Goal: Navigation & Orientation: Go to known website

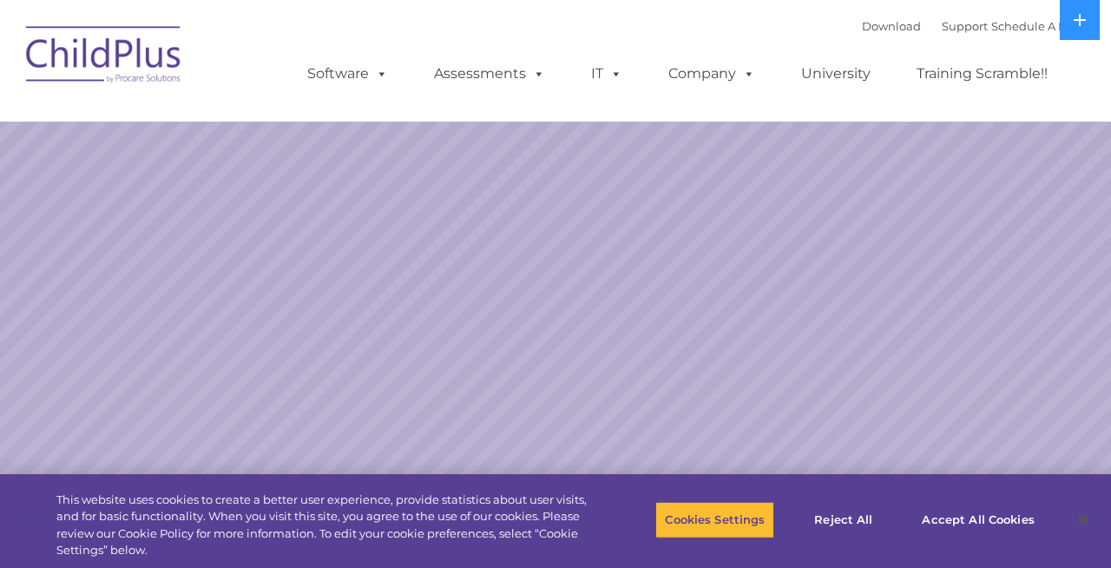
select select "MEDIUM"
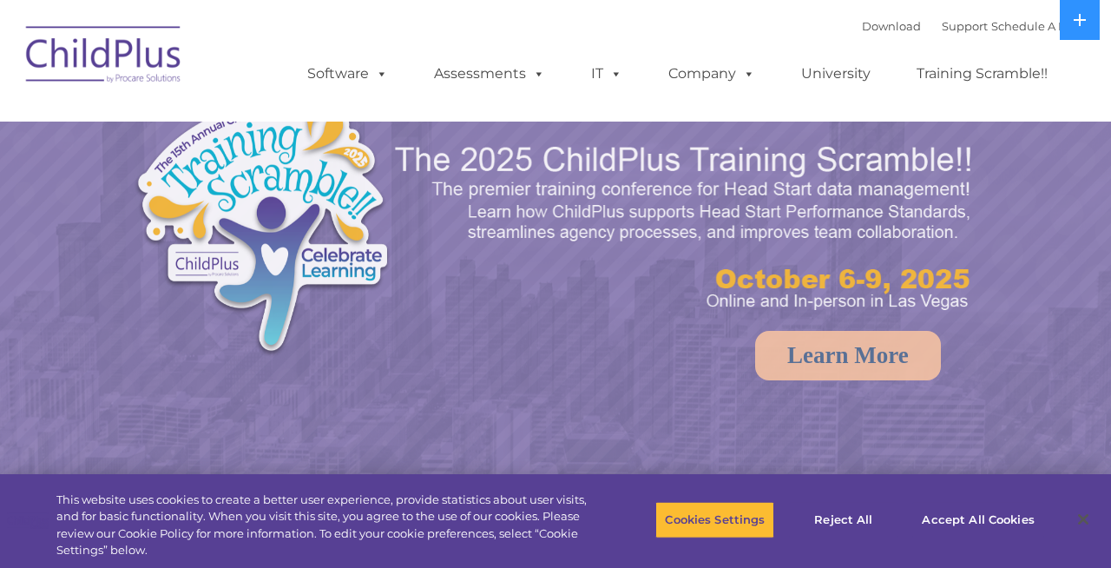
select select "MEDIUM"
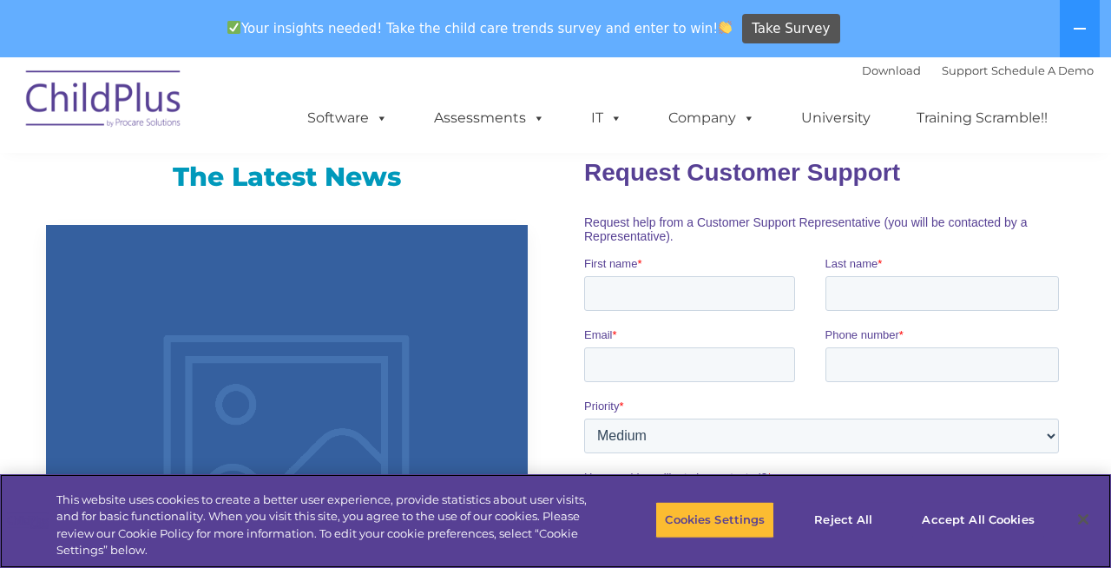
scroll to position [1172, 0]
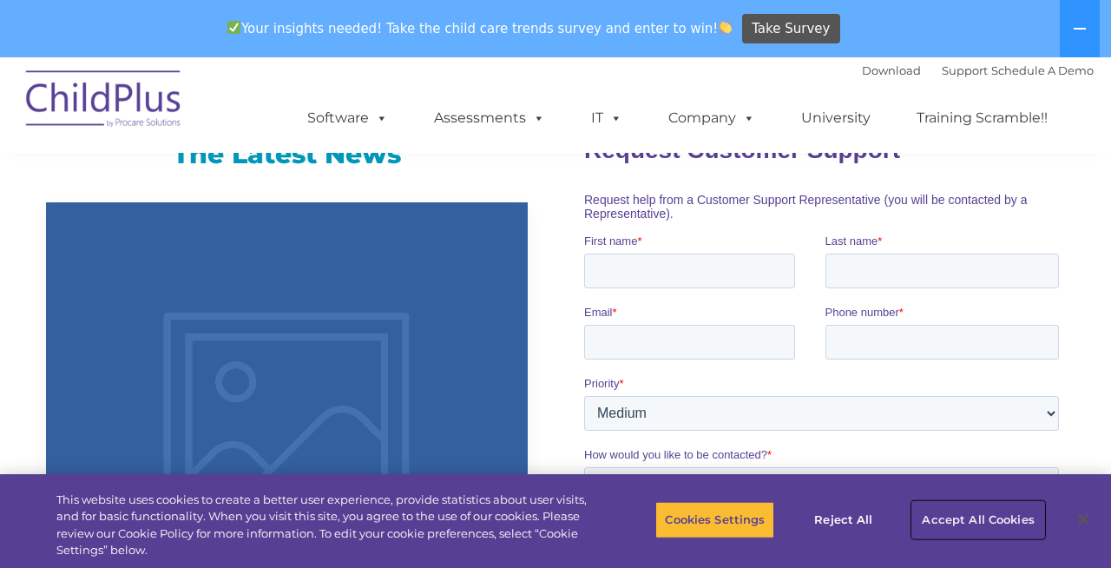
click at [966, 523] on button "Accept All Cookies" at bounding box center [978, 520] width 131 height 36
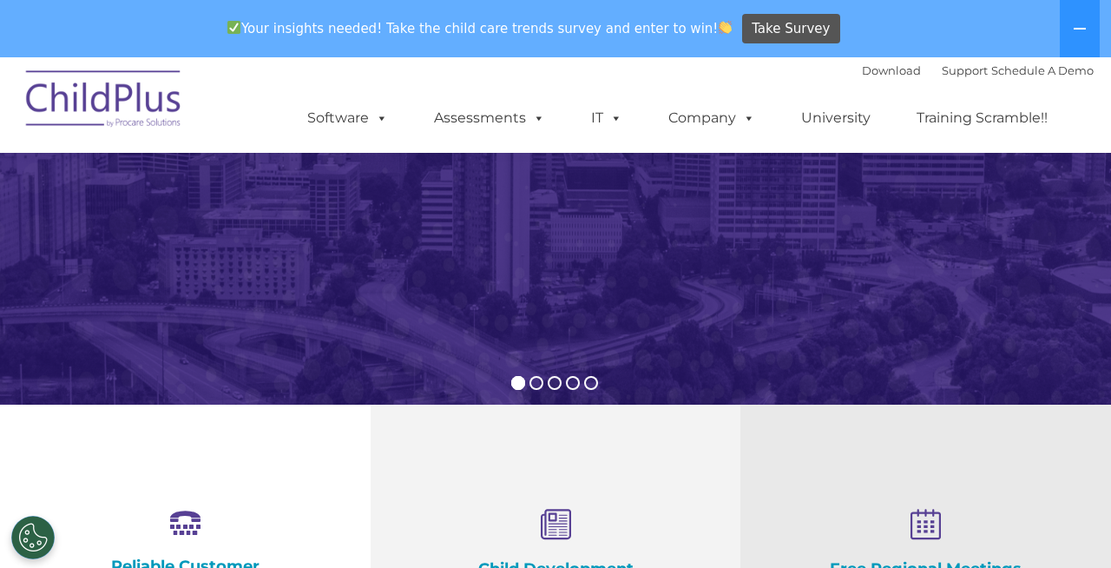
scroll to position [0, 0]
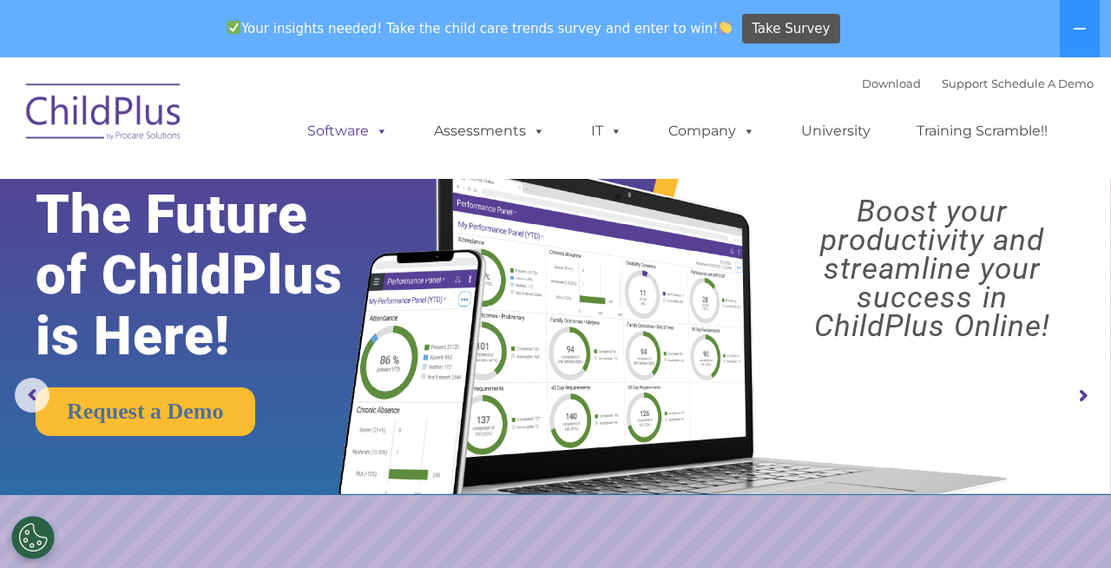
click at [378, 132] on span at bounding box center [378, 130] width 19 height 16
click at [380, 131] on span at bounding box center [378, 130] width 19 height 16
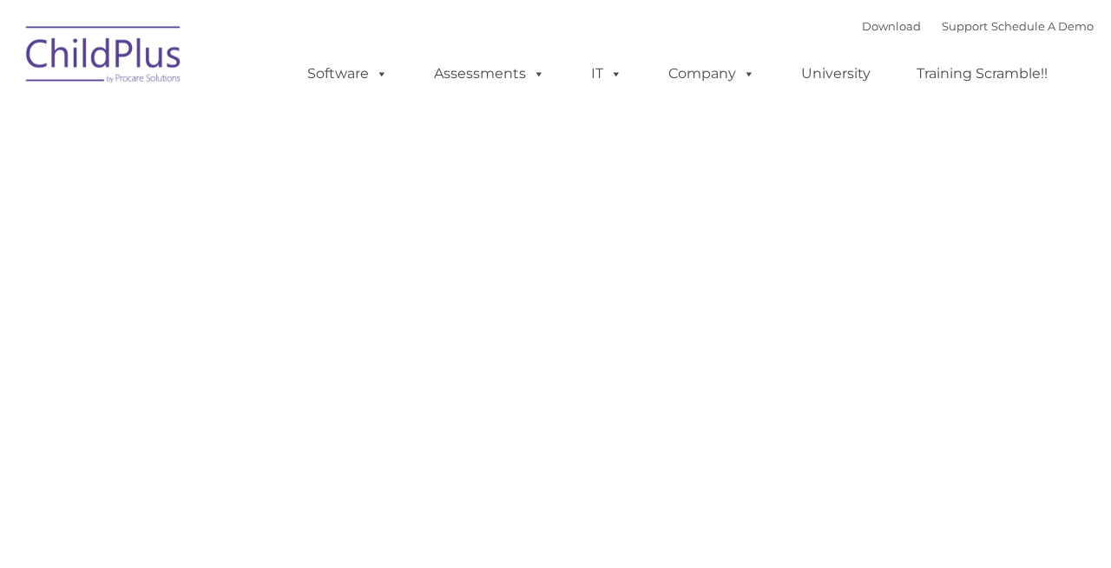
type input ""
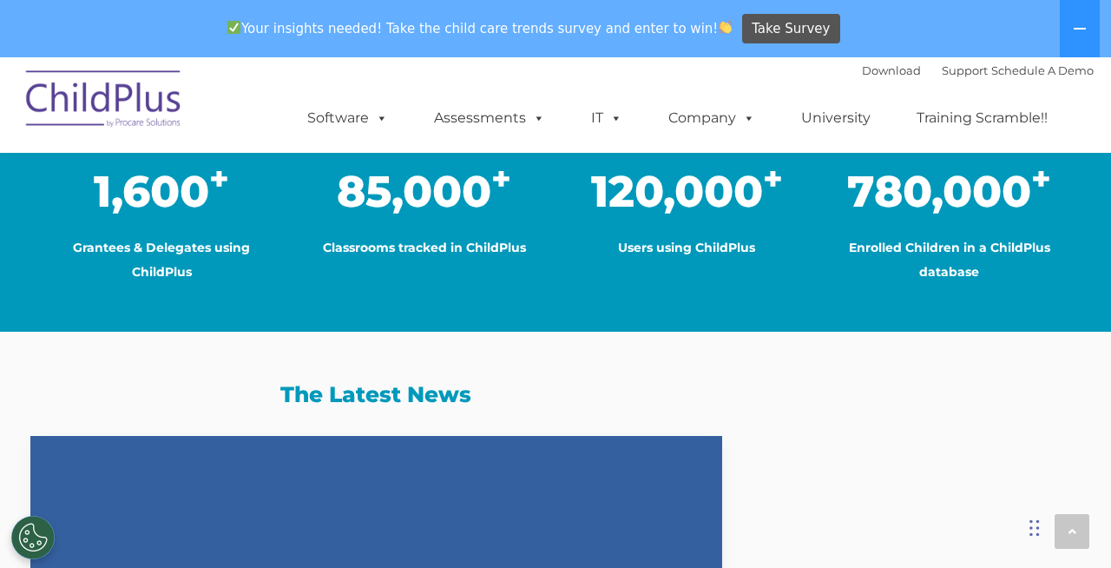
scroll to position [1203, 0]
